Goal: Find specific fact

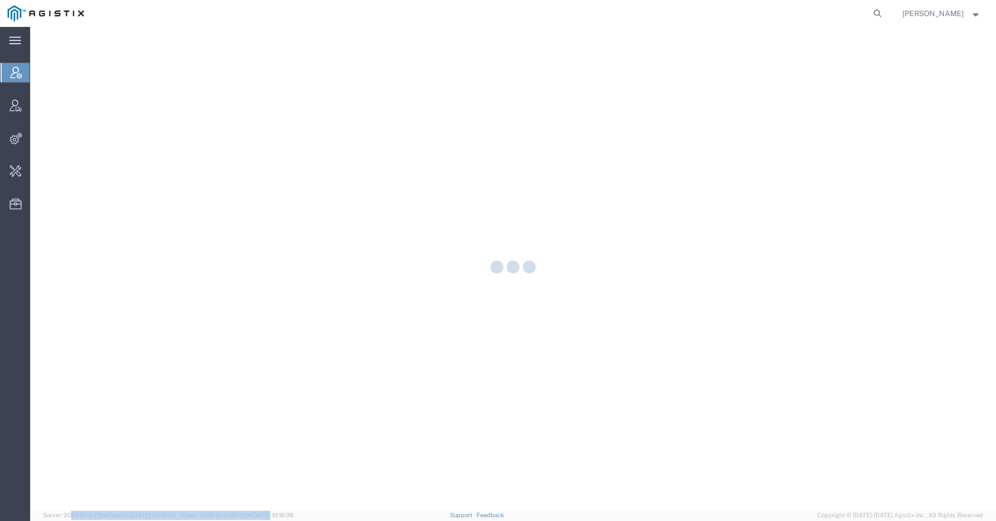
drag, startPoint x: 79, startPoint y: 518, endPoint x: 290, endPoint y: 518, distance: 211.5
click at [290, 518] on span "Server: 2025.20.0-710e05ee653 [DATE] 09:51:04 Client: 2025.20.0-8b113f4 [DATE] …" at bounding box center [168, 515] width 250 height 9
click at [261, 517] on span "Client: 2025.20.0-8b113f4 [DATE] 10:16:38" at bounding box center [236, 515] width 113 height 6
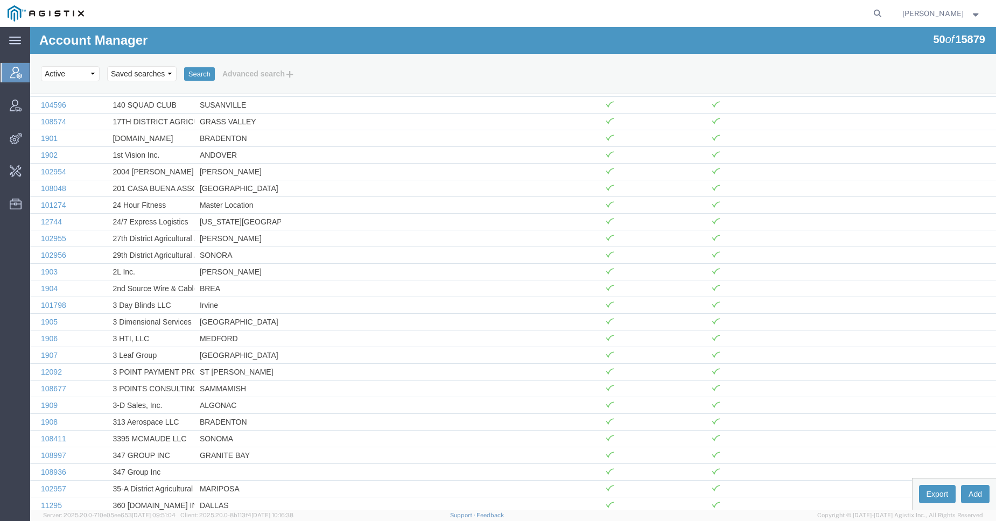
click at [261, 517] on span "Client: 2025.20.0-8b113f4 [DATE] 10:16:38" at bounding box center [236, 515] width 113 height 6
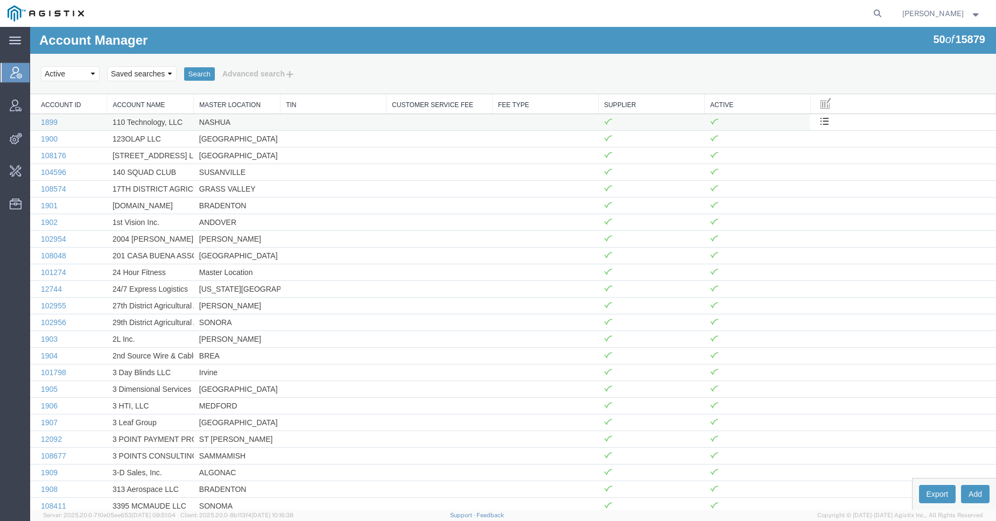
copy span "8b113f4"
drag, startPoint x: 48, startPoint y: 517, endPoint x: 341, endPoint y: 516, distance: 292.8
click at [341, 516] on agx-app-version "Server: 2025.20.0-710e05ee653 [DATE] 09:51:04 Client: 2025.20.0-8b113f4 [DATE] …" at bounding box center [513, 515] width 966 height 11
drag, startPoint x: 341, startPoint y: 516, endPoint x: 43, endPoint y: 519, distance: 298.7
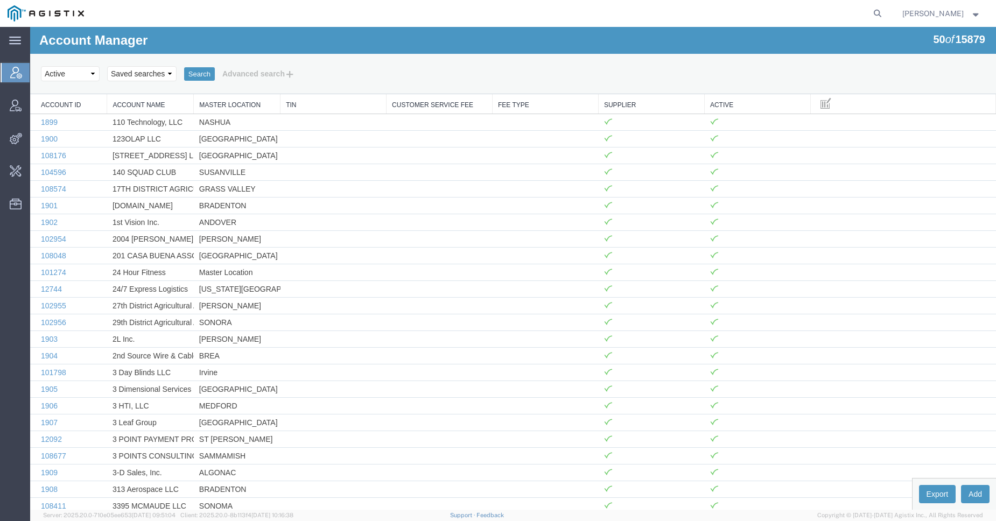
click at [43, 519] on agx-app-version "Server: 2025.20.0-710e05ee653 [DATE] 09:51:04 Client: 2025.20.0-8b113f4 [DATE] …" at bounding box center [513, 515] width 966 height 11
click at [43, 519] on span "Server: 2025.20.0-710e05ee653 [DATE] 09:51:04 Client: 2025.20.0-8b113f4 [DATE] …" at bounding box center [168, 515] width 250 height 9
